Goal: Task Accomplishment & Management: Complete application form

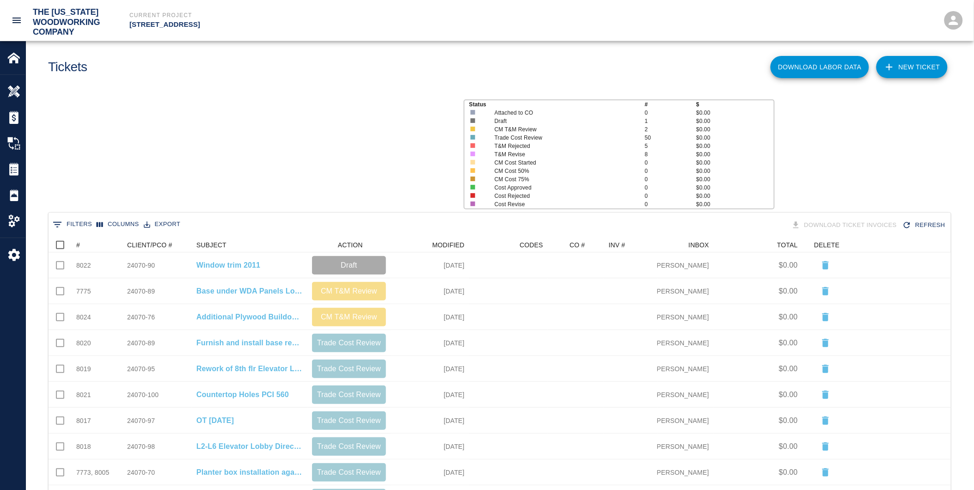
scroll to position [525, 895]
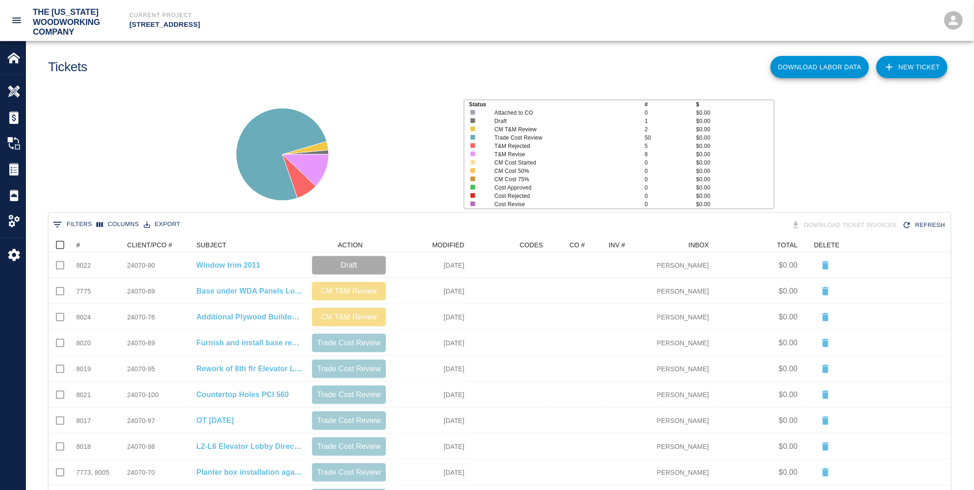
click at [913, 63] on link "NEW TICKET" at bounding box center [911, 67] width 71 height 22
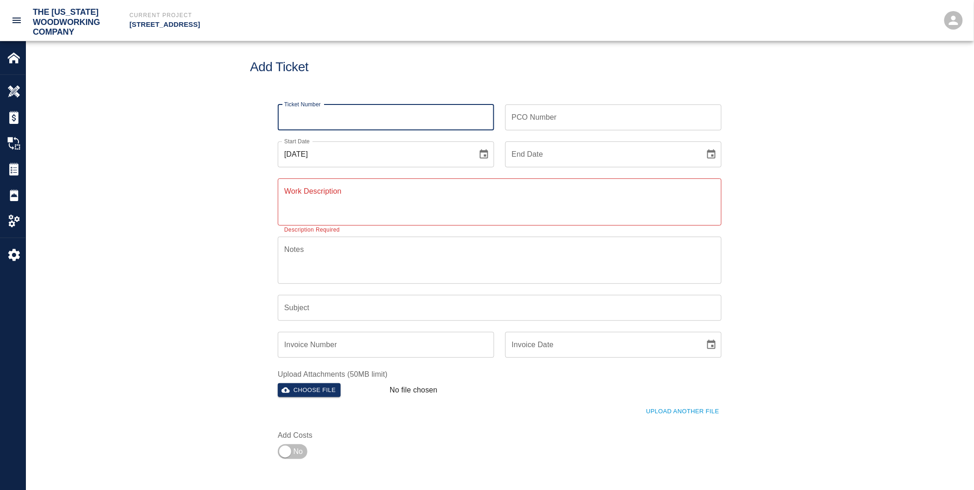
click at [330, 121] on input "Ticket Number" at bounding box center [386, 117] width 216 height 26
type input "7779"
click at [531, 122] on input "PCO Number" at bounding box center [613, 117] width 216 height 26
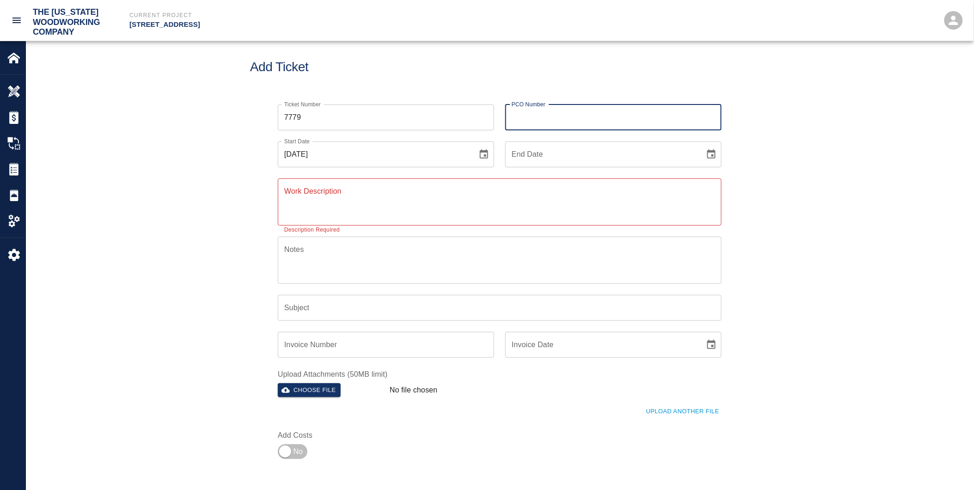
type input "24070-90"
type input "[DATE]"
type input "Window trim 2011"
drag, startPoint x: 534, startPoint y: 113, endPoint x: 545, endPoint y: 113, distance: 11.1
click at [545, 113] on input "24070-90" at bounding box center [613, 117] width 216 height 26
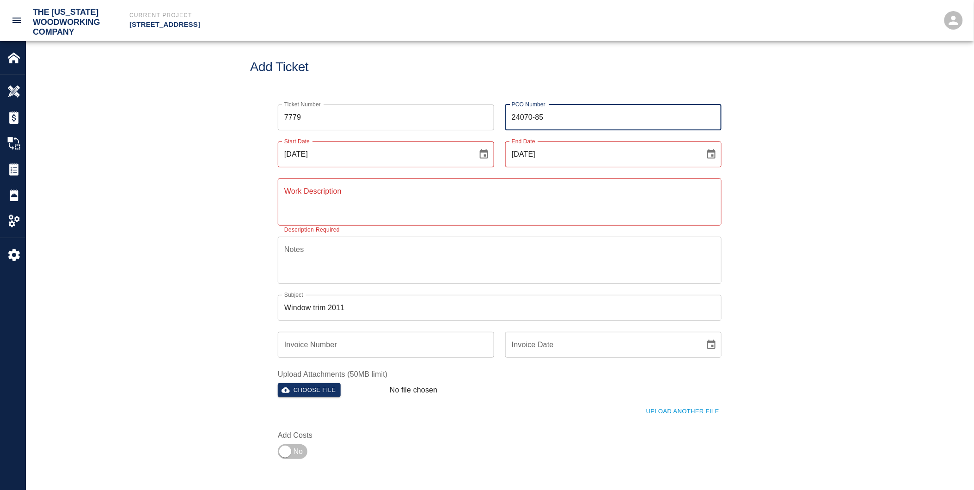
type input "24070-85"
click at [292, 153] on input "[DATE]" at bounding box center [374, 154] width 193 height 26
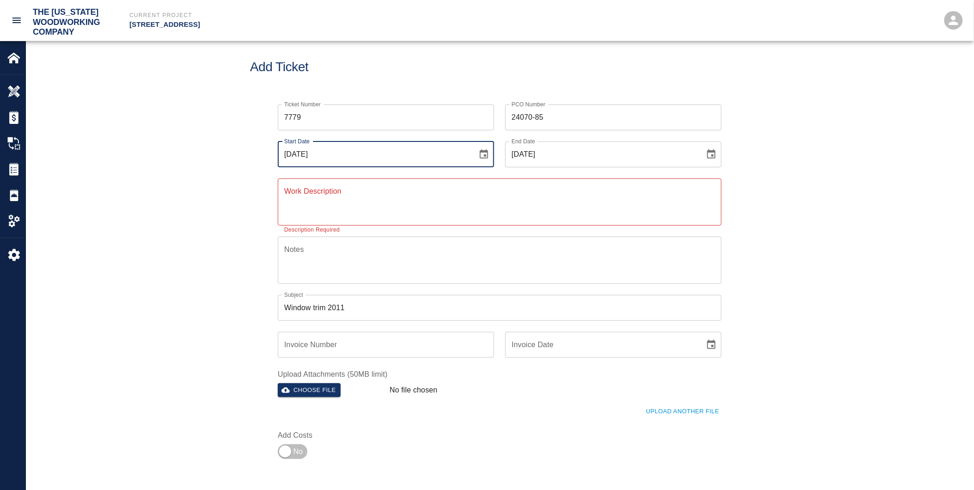
drag, startPoint x: 296, startPoint y: 153, endPoint x: 302, endPoint y: 153, distance: 6.5
click at [302, 153] on input "[DATE]" at bounding box center [374, 154] width 193 height 26
type input "[DATE]"
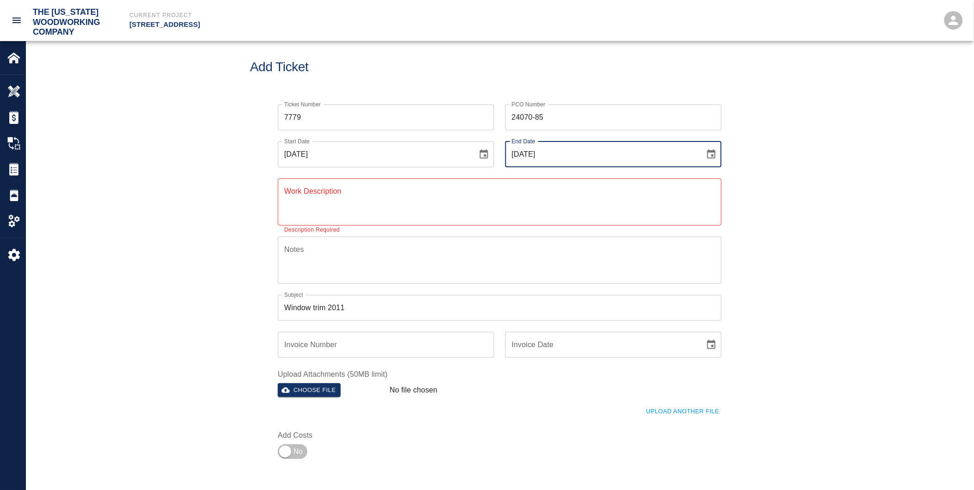
drag, startPoint x: 525, startPoint y: 153, endPoint x: 531, endPoint y: 153, distance: 5.5
click at [531, 153] on input "[DATE]" at bounding box center [601, 154] width 193 height 26
type input "[DATE]"
click at [291, 200] on textarea "Work Description" at bounding box center [499, 202] width 431 height 32
type textarea "T"
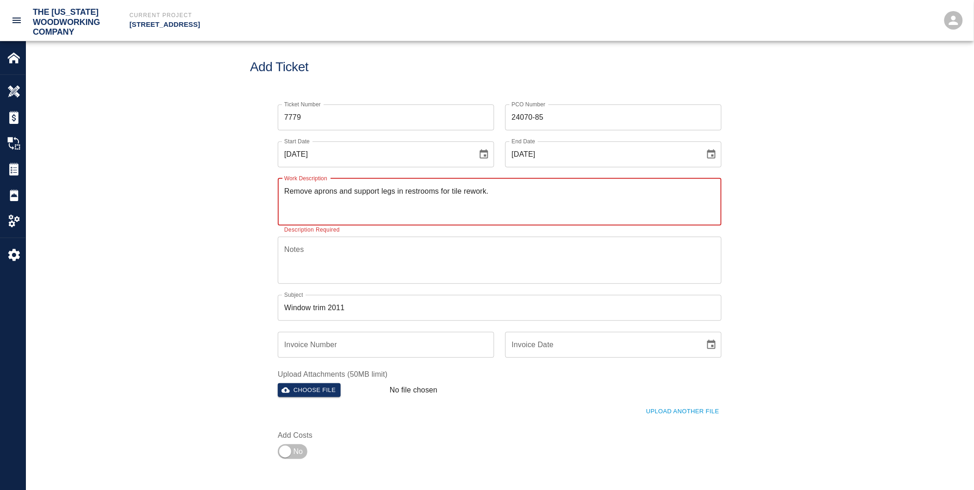
click at [495, 191] on textarea "Remove aprons and support legs in restrooms for tile rework." at bounding box center [499, 202] width 431 height 32
click at [289, 206] on textarea "Remove aprons and support legs in restrooms for tile rework." at bounding box center [499, 202] width 431 height 32
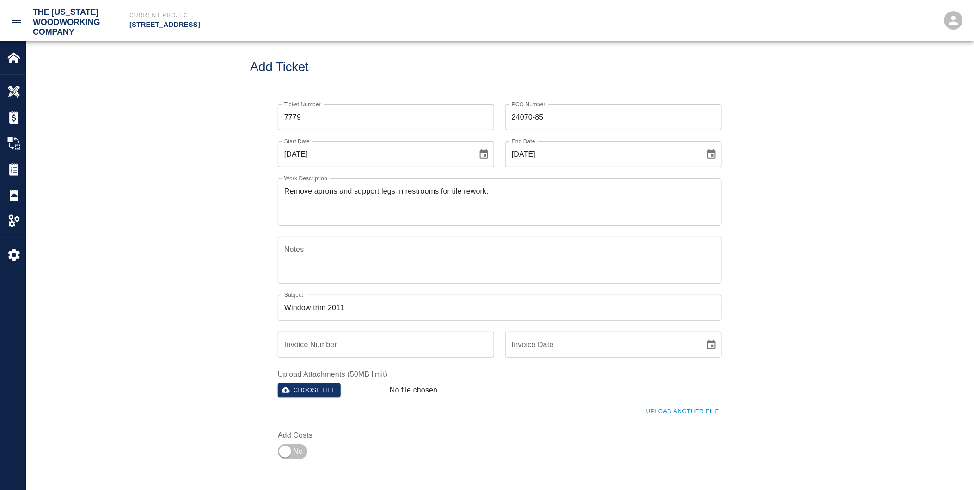
click at [525, 191] on div "Remove aprons and support legs in restrooms for tile rework. x Work Description" at bounding box center [500, 201] width 444 height 47
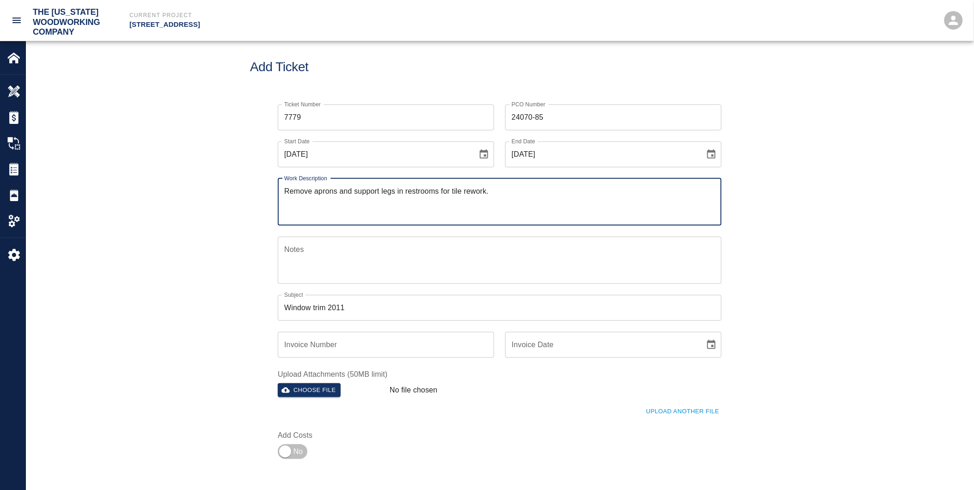
click at [506, 192] on textarea "Remove aprons and support legs in restrooms for tile rework." at bounding box center [499, 202] width 431 height 32
drag, startPoint x: 504, startPoint y: 190, endPoint x: 509, endPoint y: 190, distance: 5.1
click at [509, 190] on textarea "Remove aprons and support legs in restrooms for tile rework. L3-L8" at bounding box center [499, 202] width 431 height 32
click at [485, 207] on textarea "Remove aprons and support legs in restrooms for tile rework. L3-L87" at bounding box center [499, 202] width 431 height 32
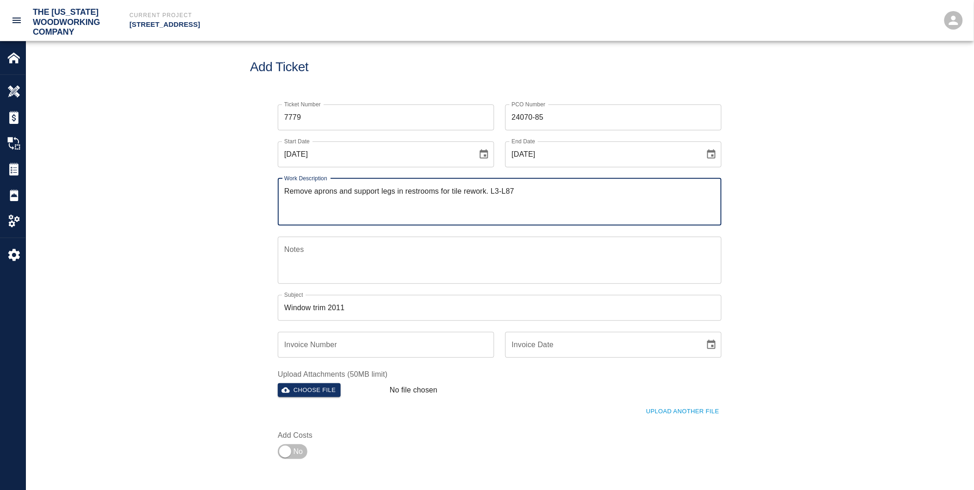
drag, startPoint x: 521, startPoint y: 190, endPoint x: 504, endPoint y: 193, distance: 17.9
click at [521, 190] on textarea "Remove aprons and support legs in restrooms for tile rework. L3-L87" at bounding box center [499, 202] width 431 height 32
click at [507, 194] on textarea "Remove aprons and support legs in restrooms for tile rework. L3-L87" at bounding box center [499, 202] width 431 height 32
drag, startPoint x: 521, startPoint y: 191, endPoint x: 286, endPoint y: 204, distance: 235.6
click at [286, 204] on textarea "Remove aprons and support legs in restrooms for tile rework. L3-L7" at bounding box center [499, 202] width 431 height 32
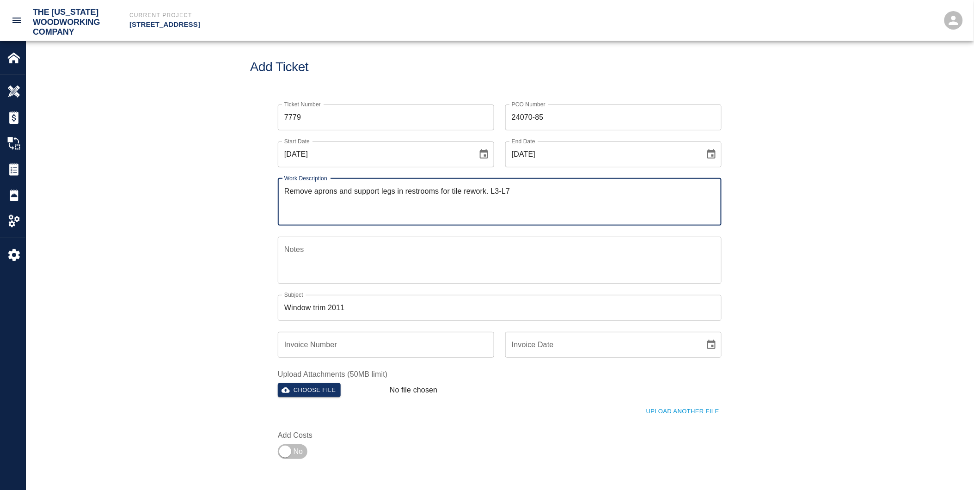
type textarea "Remove aprons and support legs in restrooms for tile rework. L3-L7"
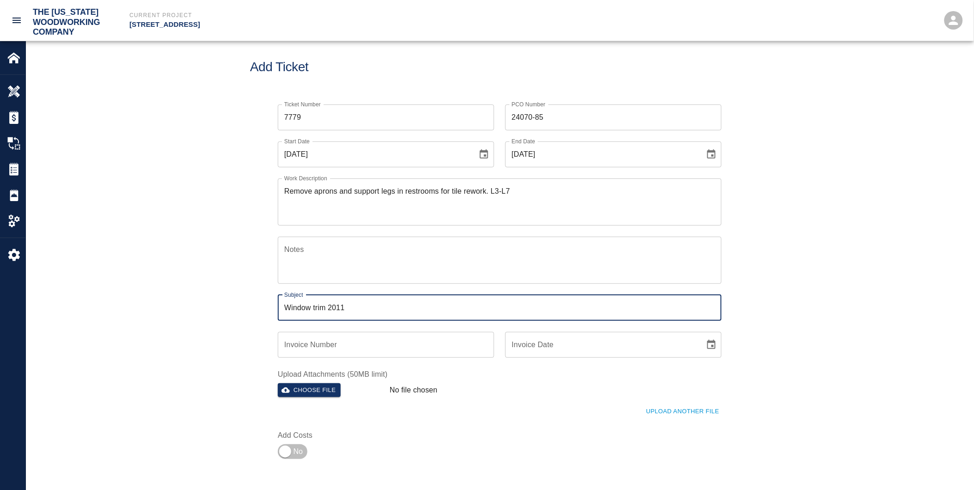
drag, startPoint x: 283, startPoint y: 307, endPoint x: 367, endPoint y: 310, distance: 84.2
click at [367, 310] on input "Window trim 2011" at bounding box center [500, 308] width 444 height 26
paste input "Remove aprons and support legs in restrooms for tile rework. L3-L7"
type input "Remove aprons and support legs in restrooms for tile rework. L3-L7"
click at [232, 226] on div "Ticket Number 7779 Ticket Number PCO Number 24070-85 PCO Number Start Date [DAT…" at bounding box center [499, 289] width 947 height 392
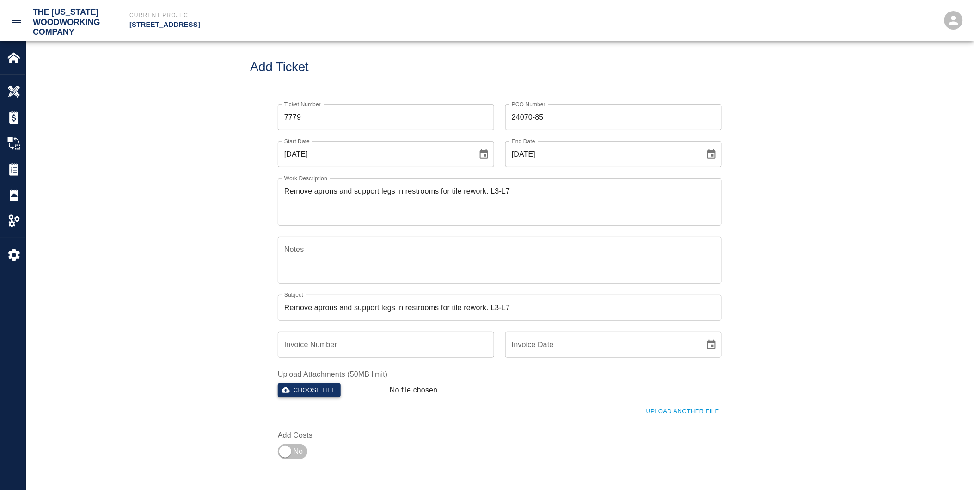
click at [317, 391] on button "Choose file" at bounding box center [309, 390] width 63 height 14
click at [322, 390] on button "Choose file" at bounding box center [309, 390] width 63 height 14
drag, startPoint x: 828, startPoint y: 288, endPoint x: 823, endPoint y: 252, distance: 36.5
click at [828, 287] on div "Ticket Number 7779 Ticket Number PCO Number 24070-85 PCO Number Start Date [DAT…" at bounding box center [499, 289] width 947 height 392
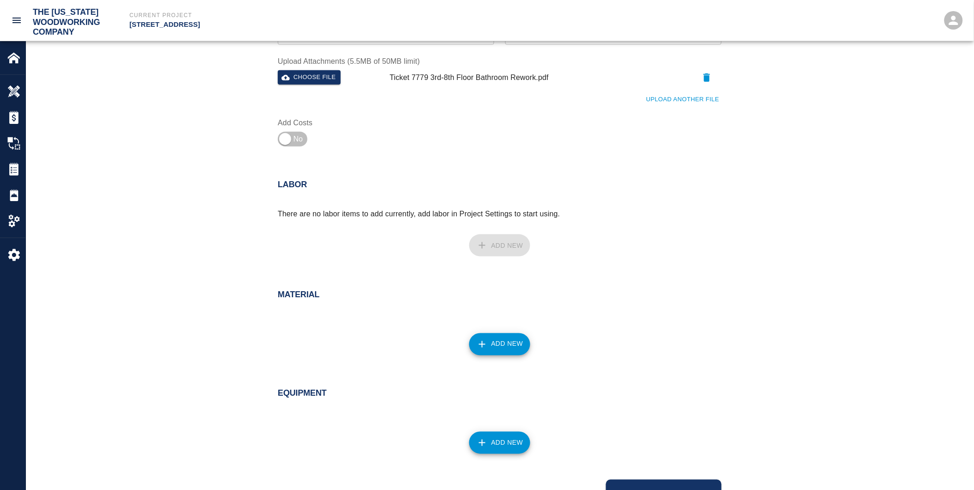
scroll to position [357, 0]
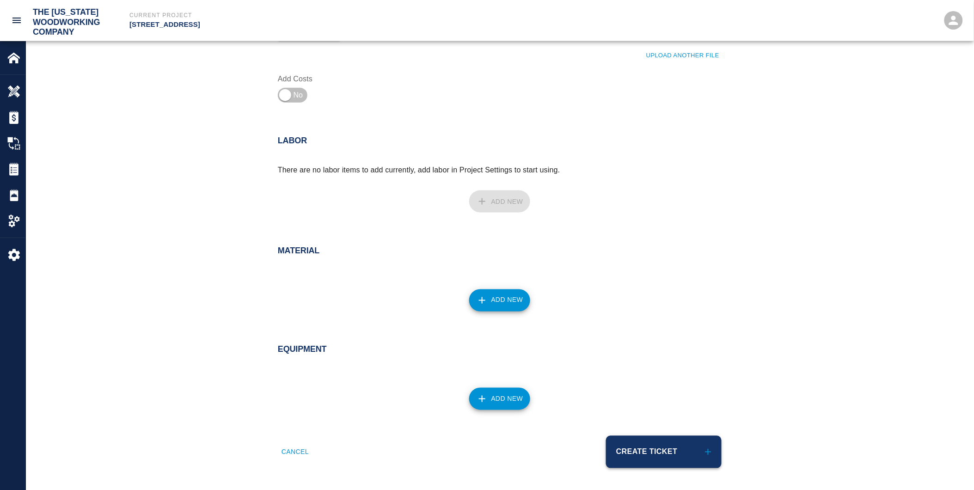
click at [658, 452] on button "Create Ticket" at bounding box center [664, 452] width 116 height 32
click at [658, 452] on div "Create Ticket" at bounding box center [607, 446] width 227 height 43
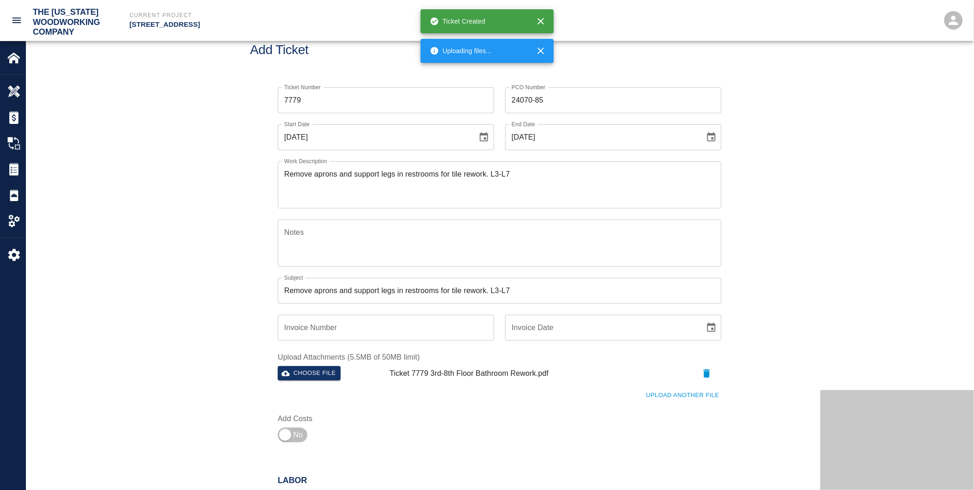
scroll to position [0, 0]
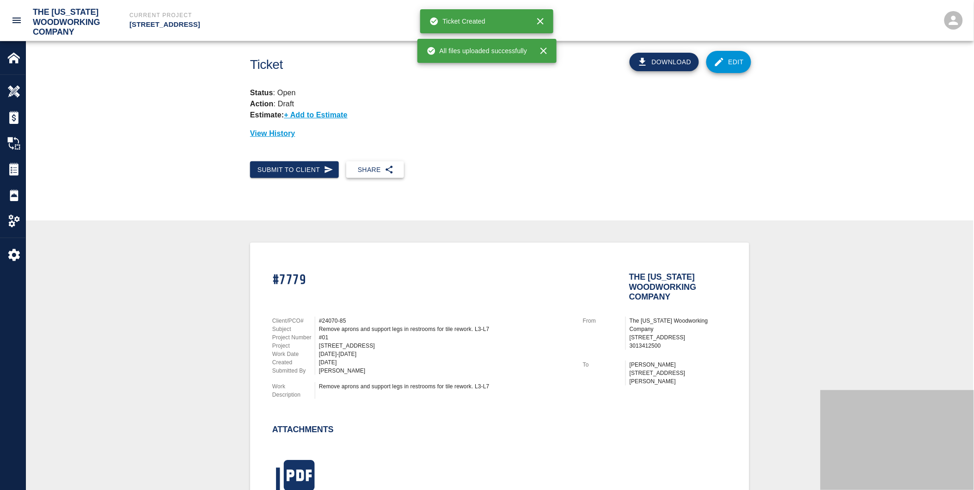
scroll to position [11, 0]
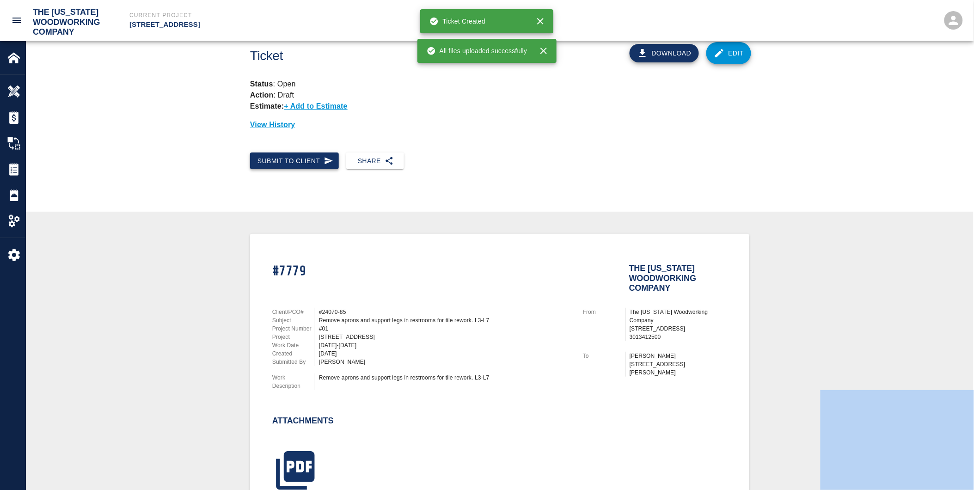
click at [308, 163] on button "Submit to Client" at bounding box center [294, 161] width 89 height 17
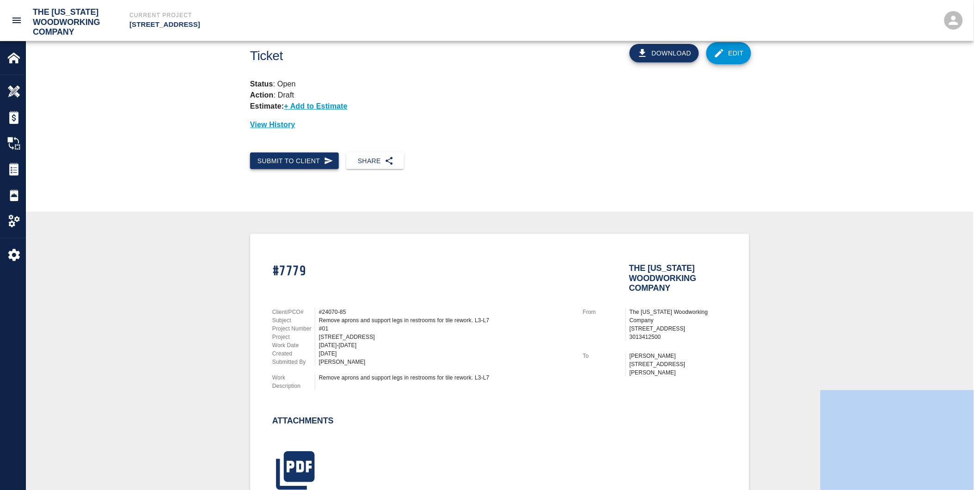
click at [297, 161] on button "Submit to Client" at bounding box center [294, 161] width 89 height 17
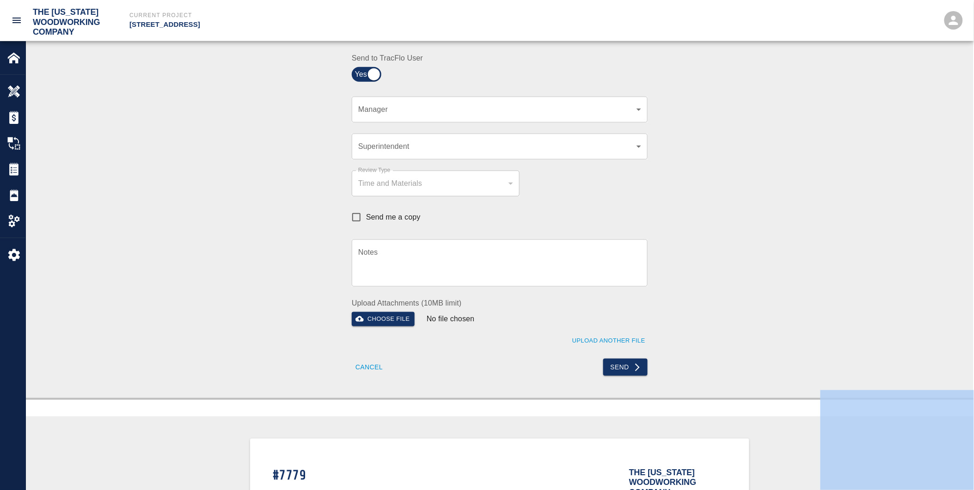
scroll to position [165, 0]
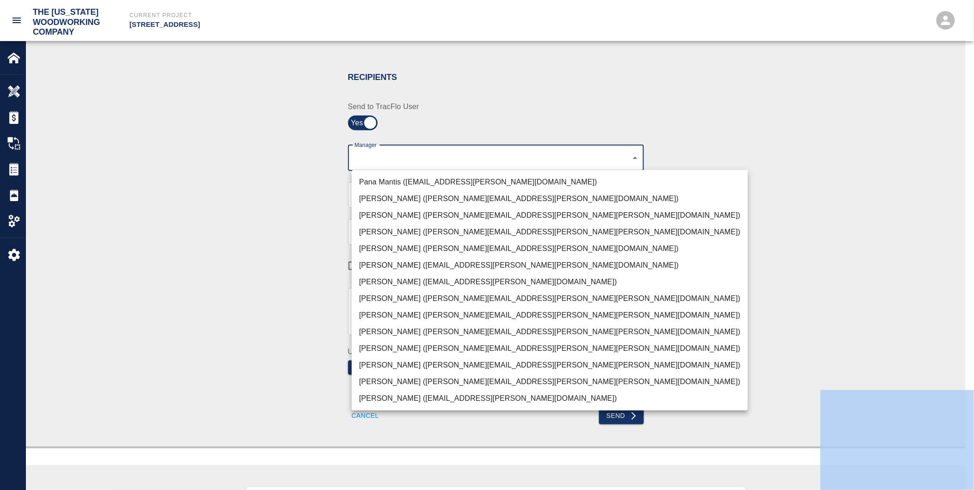
click at [640, 158] on body "The [US_STATE] Woodworking Company Current Project [STREET_ADDRESS] Home [STREE…" at bounding box center [487, 80] width 974 height 490
click at [640, 158] on div at bounding box center [491, 245] width 982 height 490
click at [640, 155] on body "The [US_STATE] Woodworking Company Current Project [STREET_ADDRESS] Home [STREE…" at bounding box center [491, 80] width 982 height 490
click at [640, 155] on div at bounding box center [491, 245] width 982 height 490
click at [640, 155] on body "The [US_STATE] Woodworking Company Current Project [STREET_ADDRESS] Home [STREE…" at bounding box center [491, 80] width 982 height 490
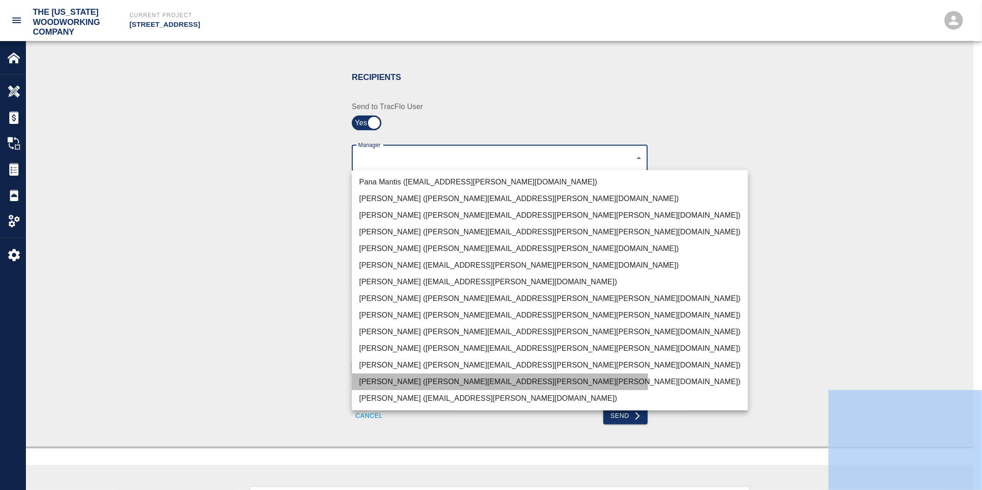
click at [367, 382] on li "[PERSON_NAME] ([PERSON_NAME][EMAIL_ADDRESS][PERSON_NAME][PERSON_NAME][DOMAIN_NA…" at bounding box center [550, 381] width 396 height 17
type input "f2151df9-a33d-4239-98b3-85d2c5195f79"
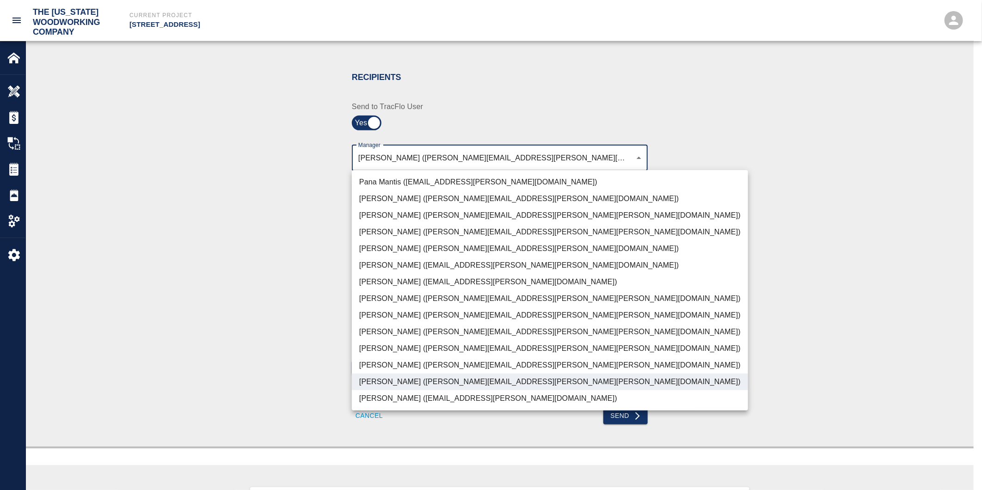
click at [261, 351] on div at bounding box center [491, 245] width 982 height 490
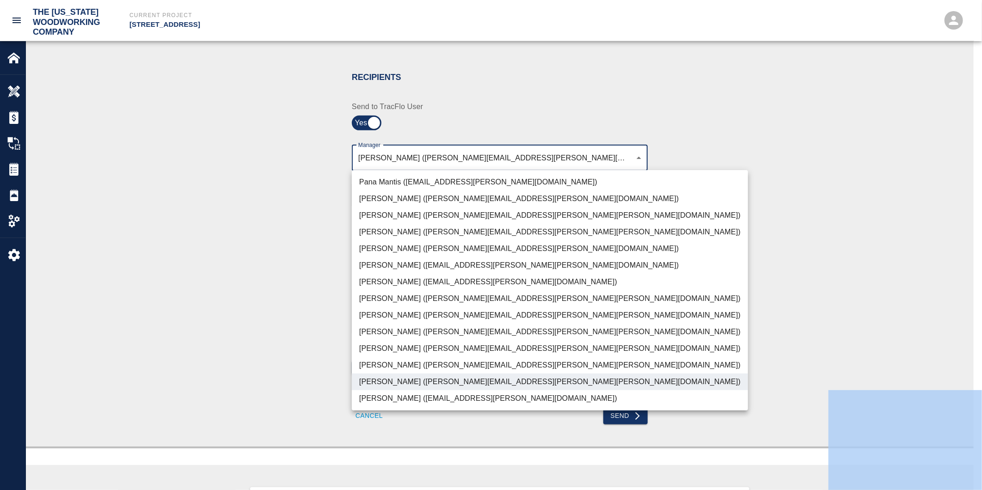
click at [261, 351] on div at bounding box center [491, 245] width 982 height 490
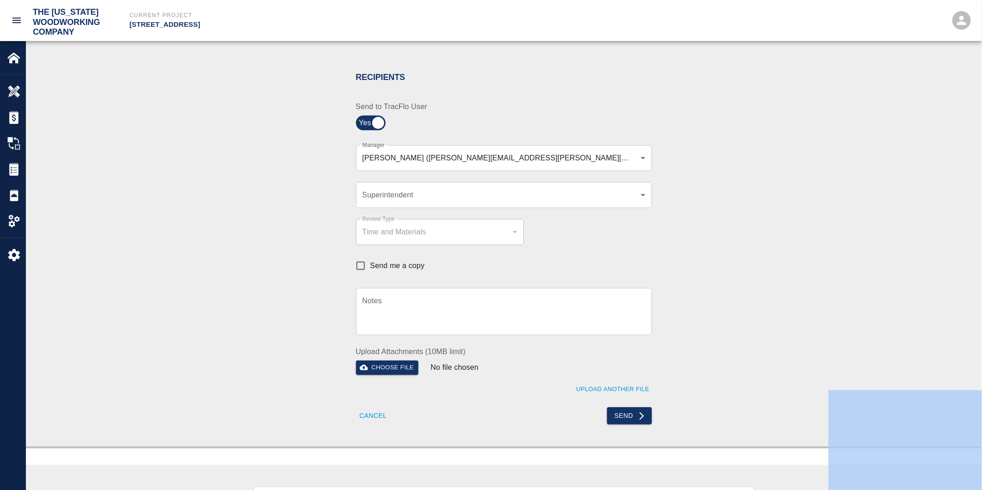
click at [377, 192] on body "The [US_STATE] Woodworking Company Current Project [STREET_ADDRESS] Home [STREE…" at bounding box center [491, 80] width 982 height 490
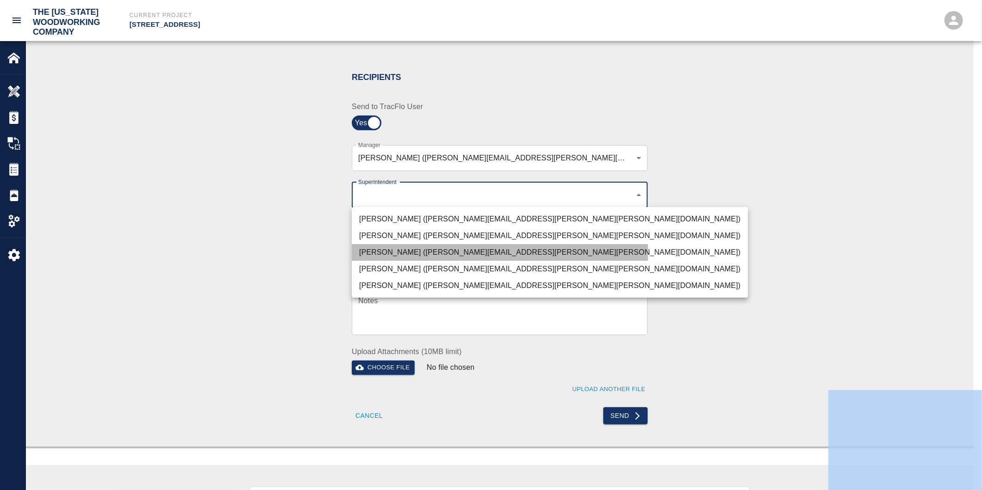
click at [380, 252] on li "[PERSON_NAME] ([PERSON_NAME][EMAIL_ADDRESS][PERSON_NAME][PERSON_NAME][DOMAIN_NA…" at bounding box center [550, 252] width 396 height 17
type input "32bad40b-bb12-40c1-a9d7-1de55074e5d0"
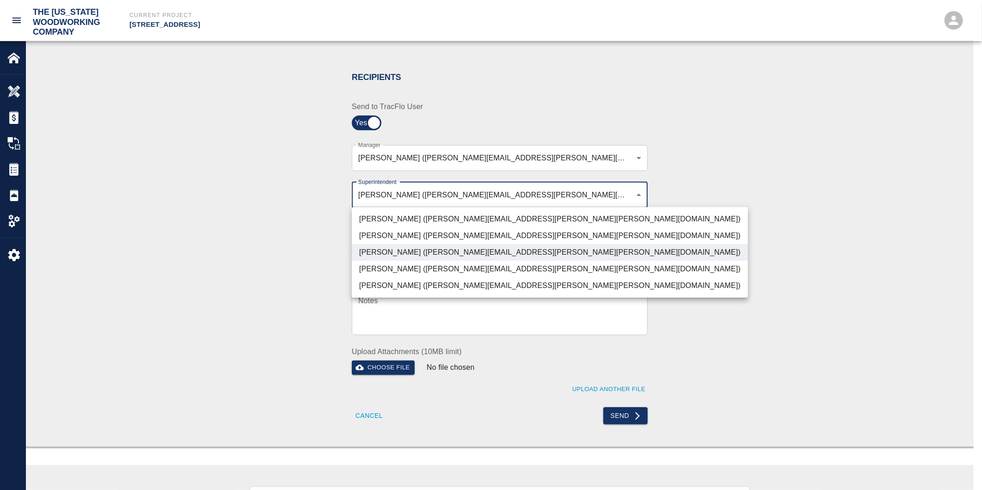
click at [299, 243] on div at bounding box center [491, 245] width 982 height 490
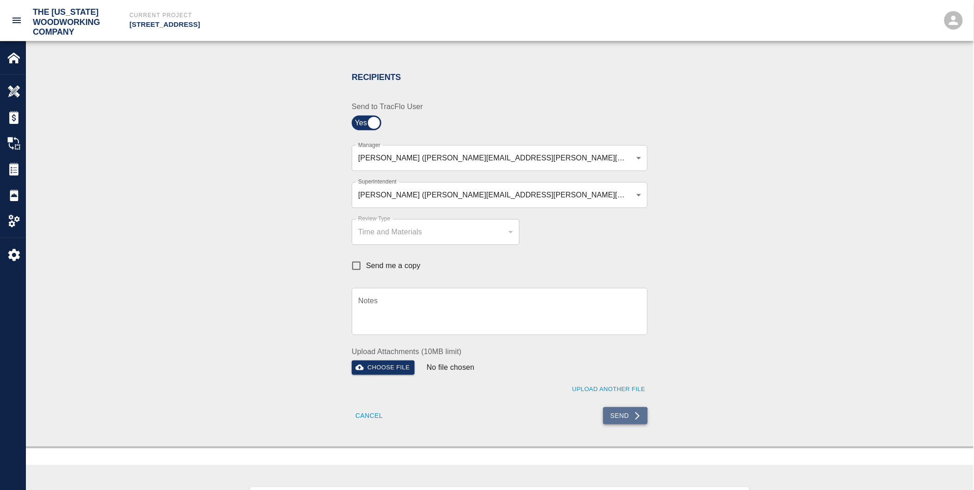
click at [621, 418] on button "Send" at bounding box center [625, 415] width 45 height 17
